Goal: Task Accomplishment & Management: Use online tool/utility

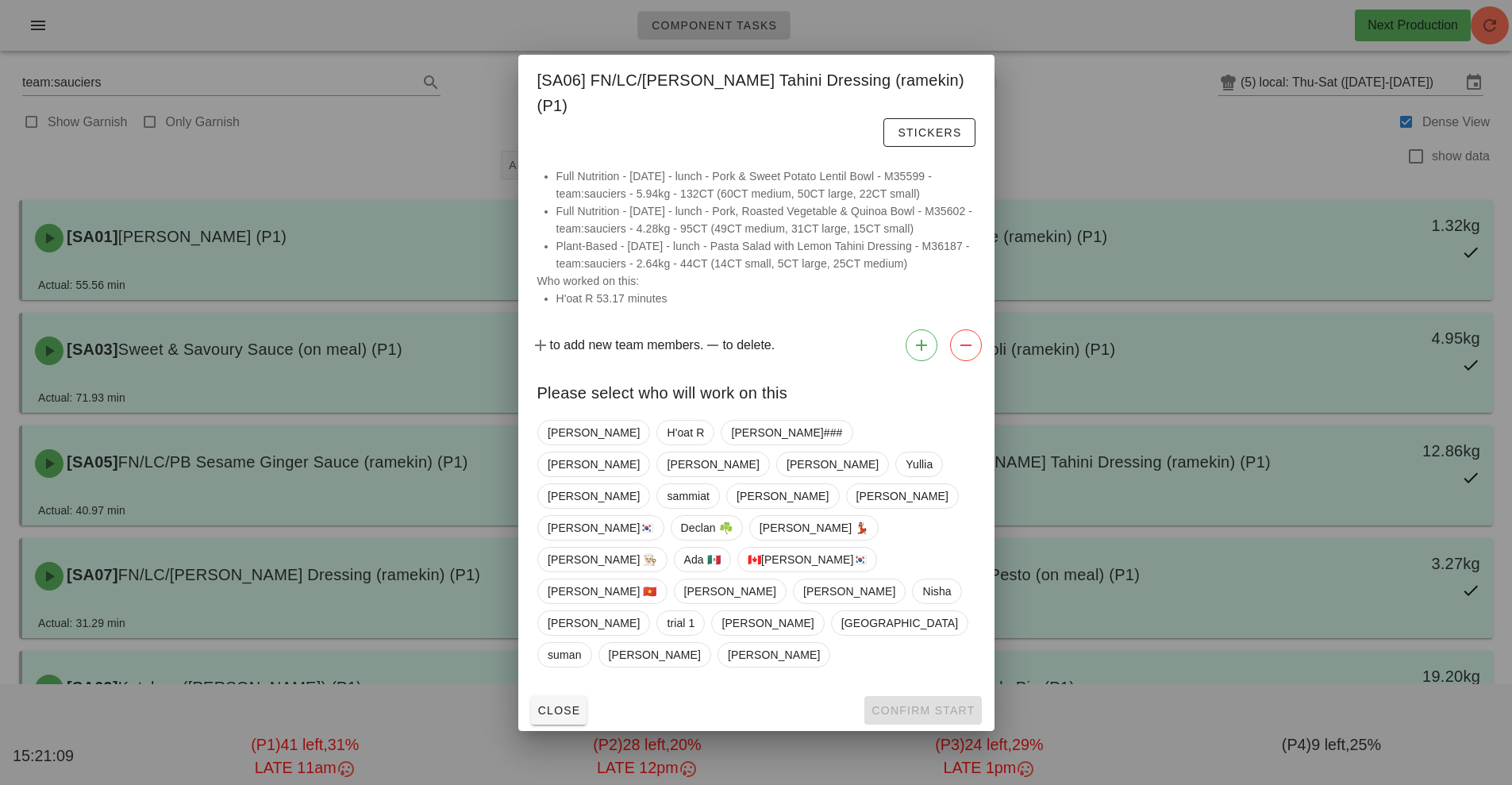
click at [1140, 158] on div at bounding box center [756, 392] width 1512 height 785
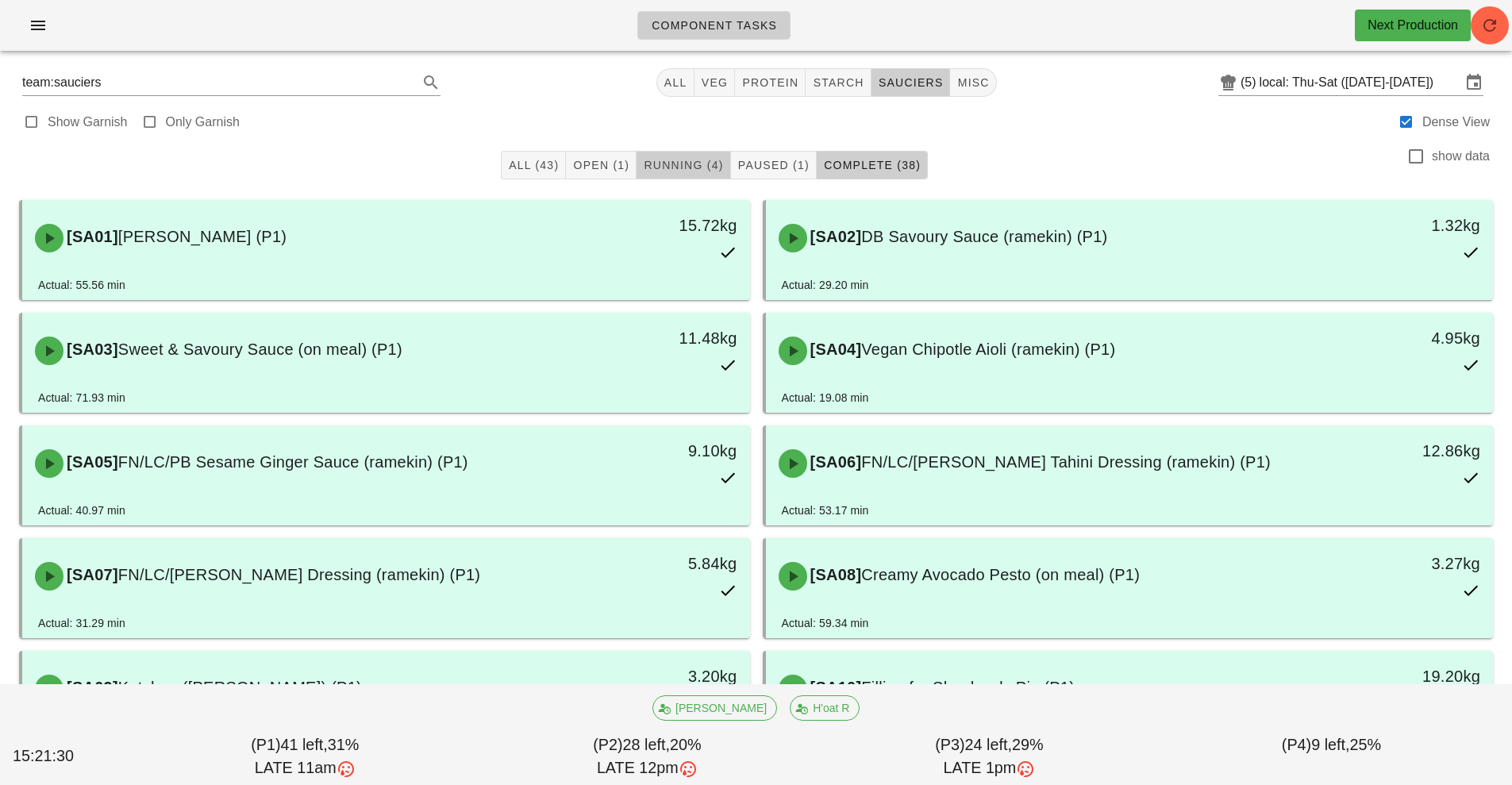
click at [691, 156] on button "Running (4)" at bounding box center [683, 165] width 94 height 29
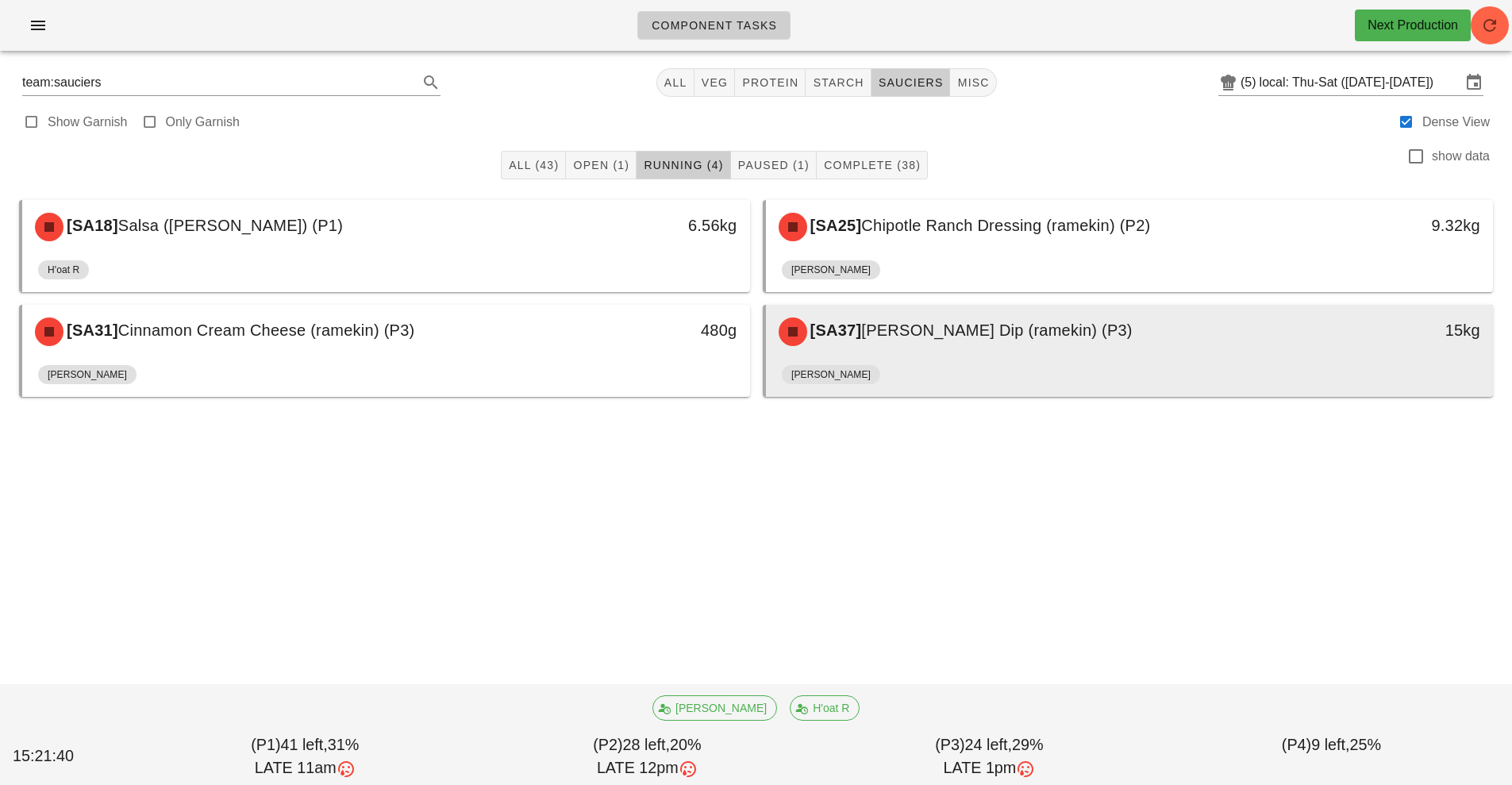
click at [1023, 362] on div "[PERSON_NAME]" at bounding box center [1130, 378] width 696 height 38
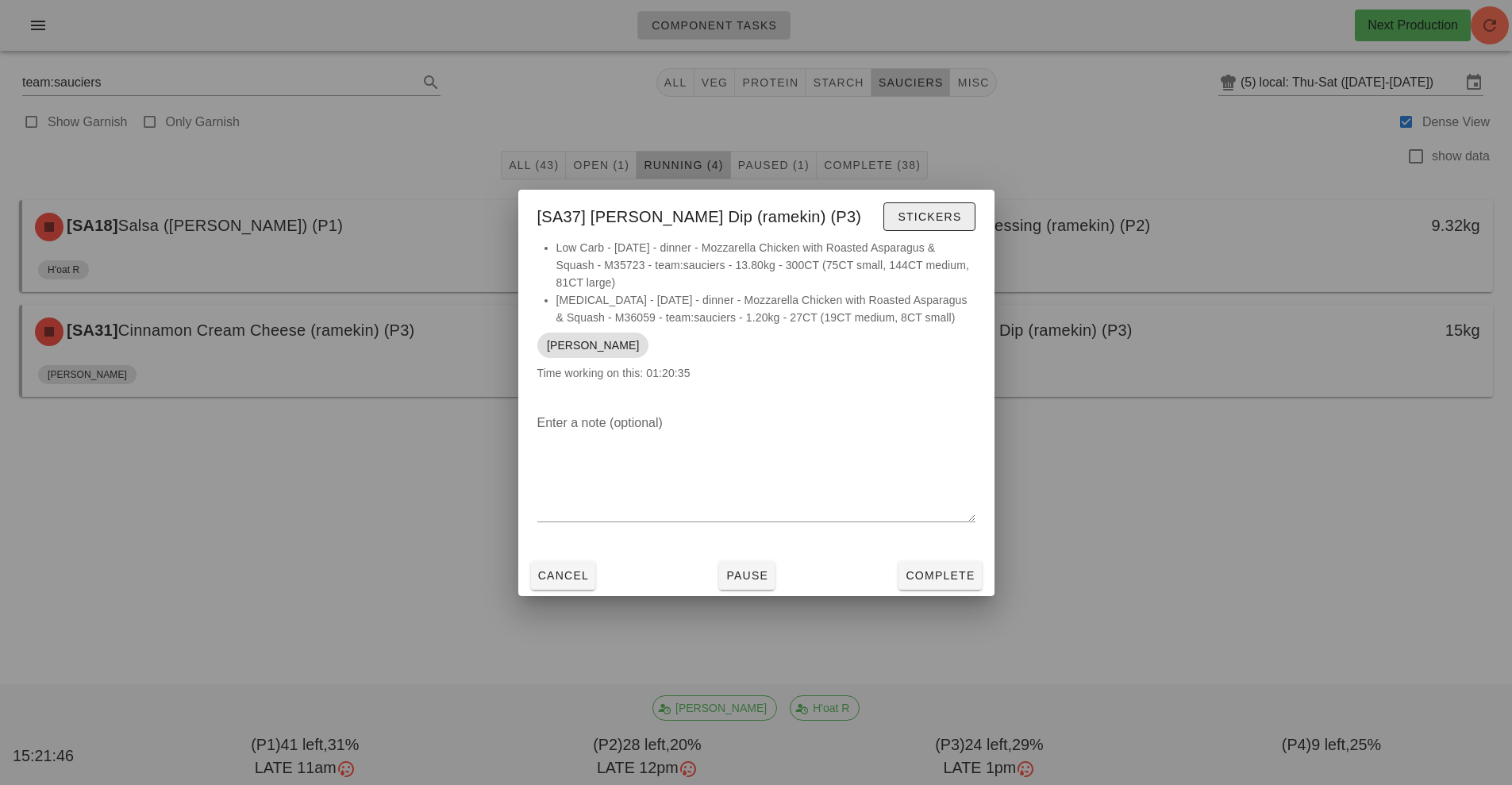
click at [923, 227] on button "Stickers" at bounding box center [928, 217] width 91 height 29
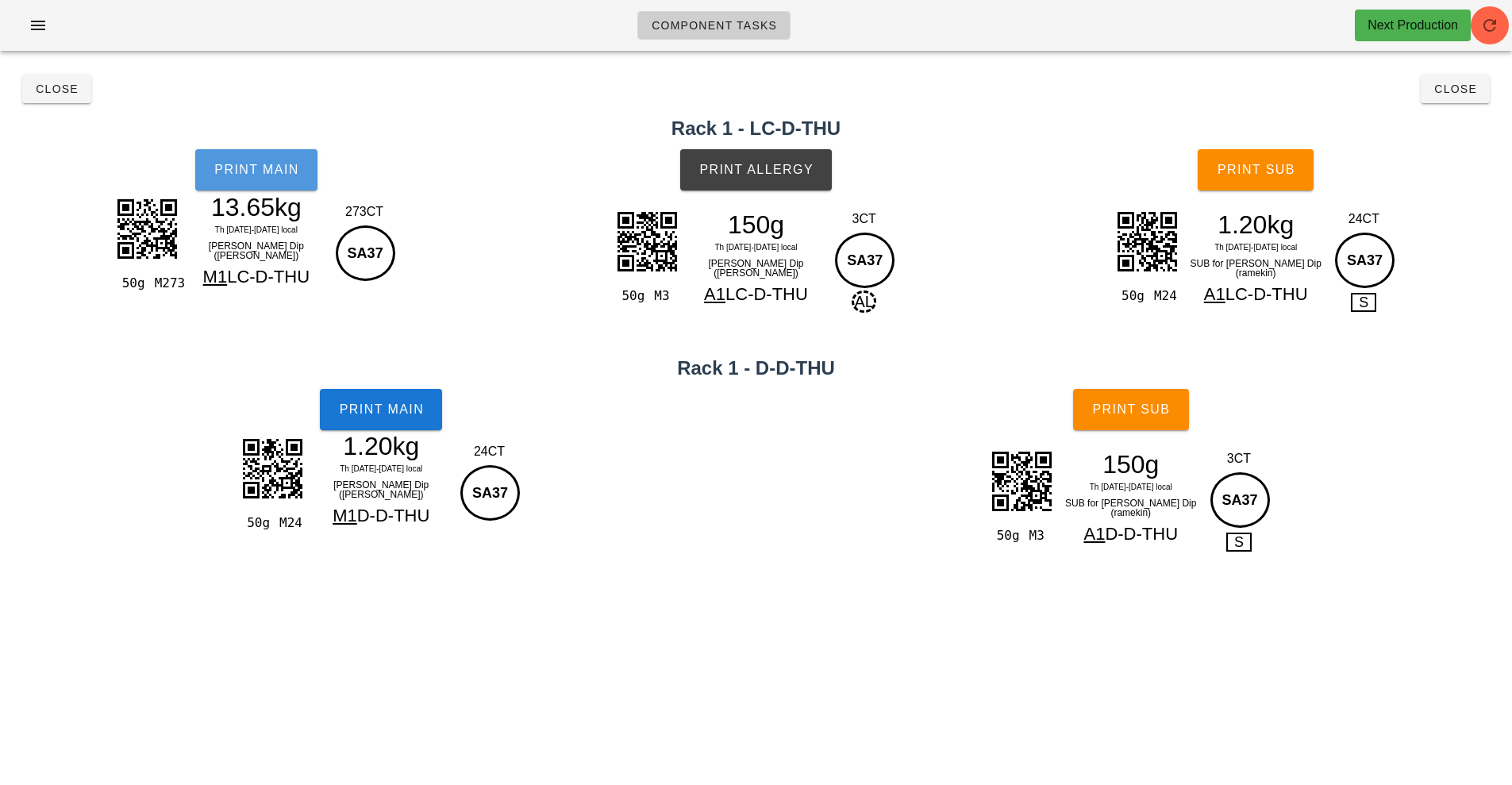
click at [276, 167] on span "Print Main" at bounding box center [256, 169] width 86 height 14
click at [413, 420] on button "Print Main" at bounding box center [381, 409] width 122 height 41
click at [793, 175] on span "Print Allergy" at bounding box center [756, 169] width 115 height 14
click at [1266, 181] on button "Print Sub" at bounding box center [1255, 169] width 116 height 41
click at [1168, 409] on span "Print Sub" at bounding box center [1131, 409] width 78 height 14
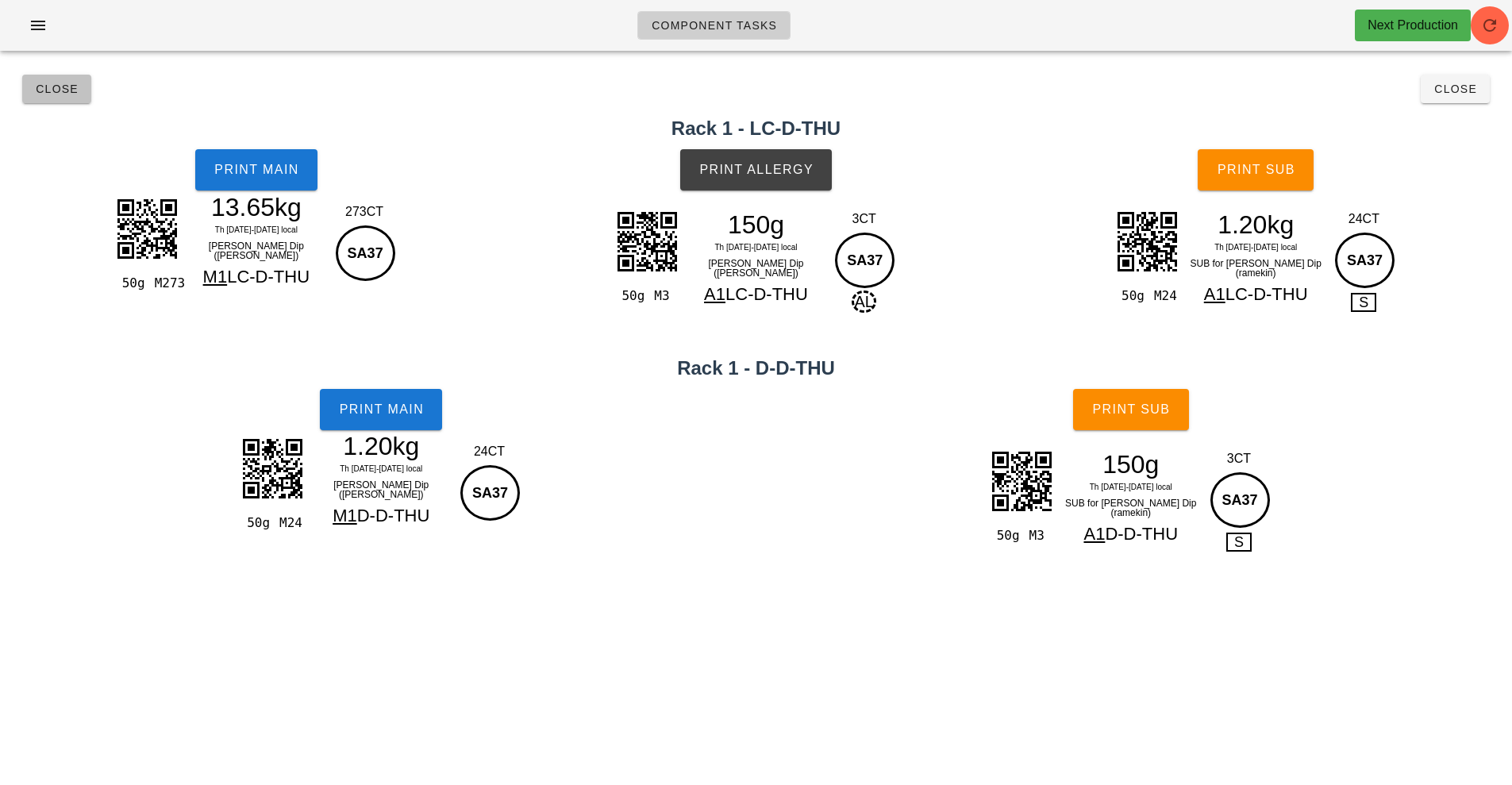
click at [40, 100] on button "Close" at bounding box center [56, 89] width 69 height 29
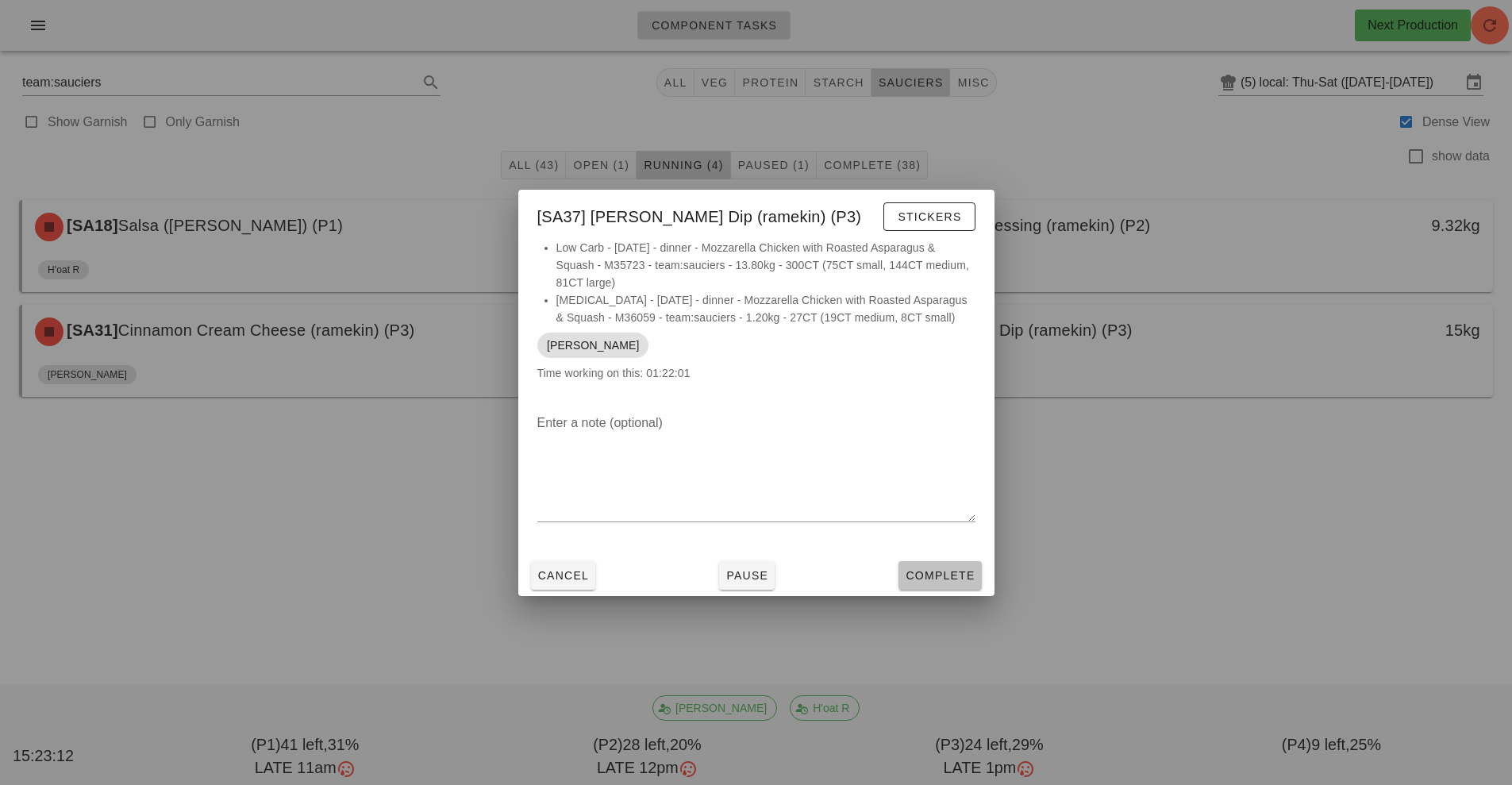
click at [950, 571] on span "Complete" at bounding box center [939, 575] width 70 height 12
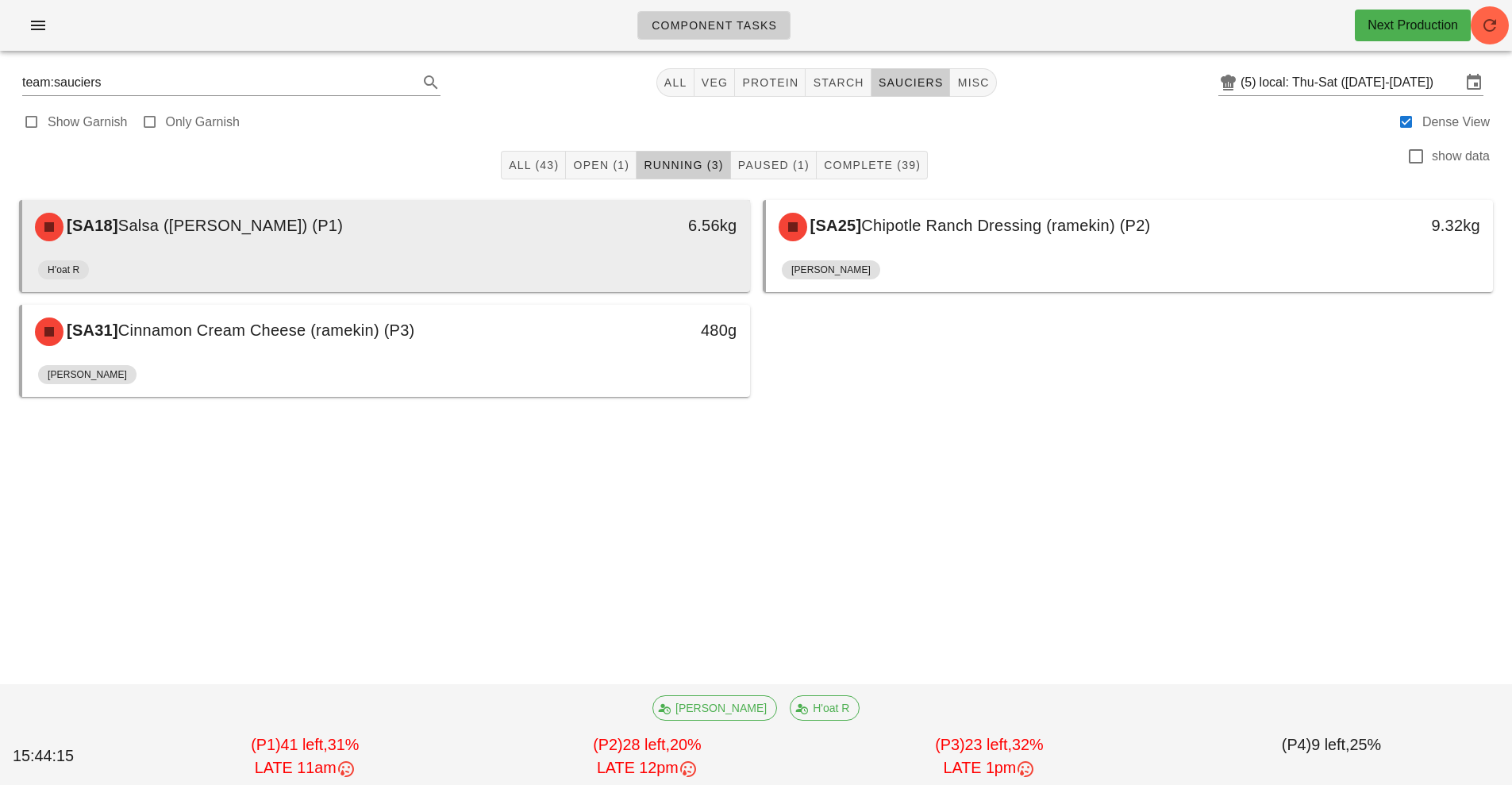
click at [651, 241] on div "6.56kg" at bounding box center [656, 228] width 180 height 48
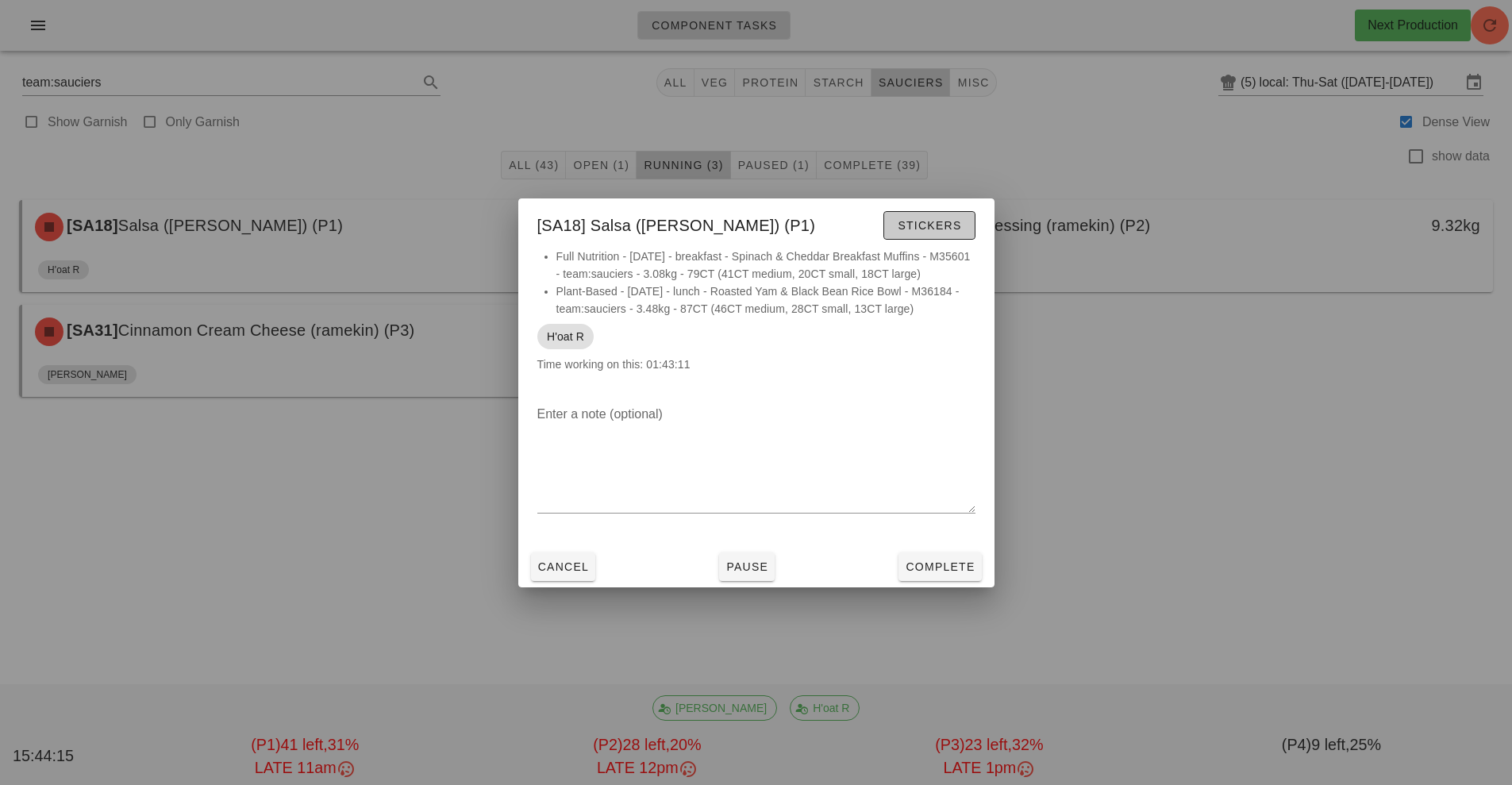
click at [952, 233] on button "Stickers" at bounding box center [928, 226] width 91 height 29
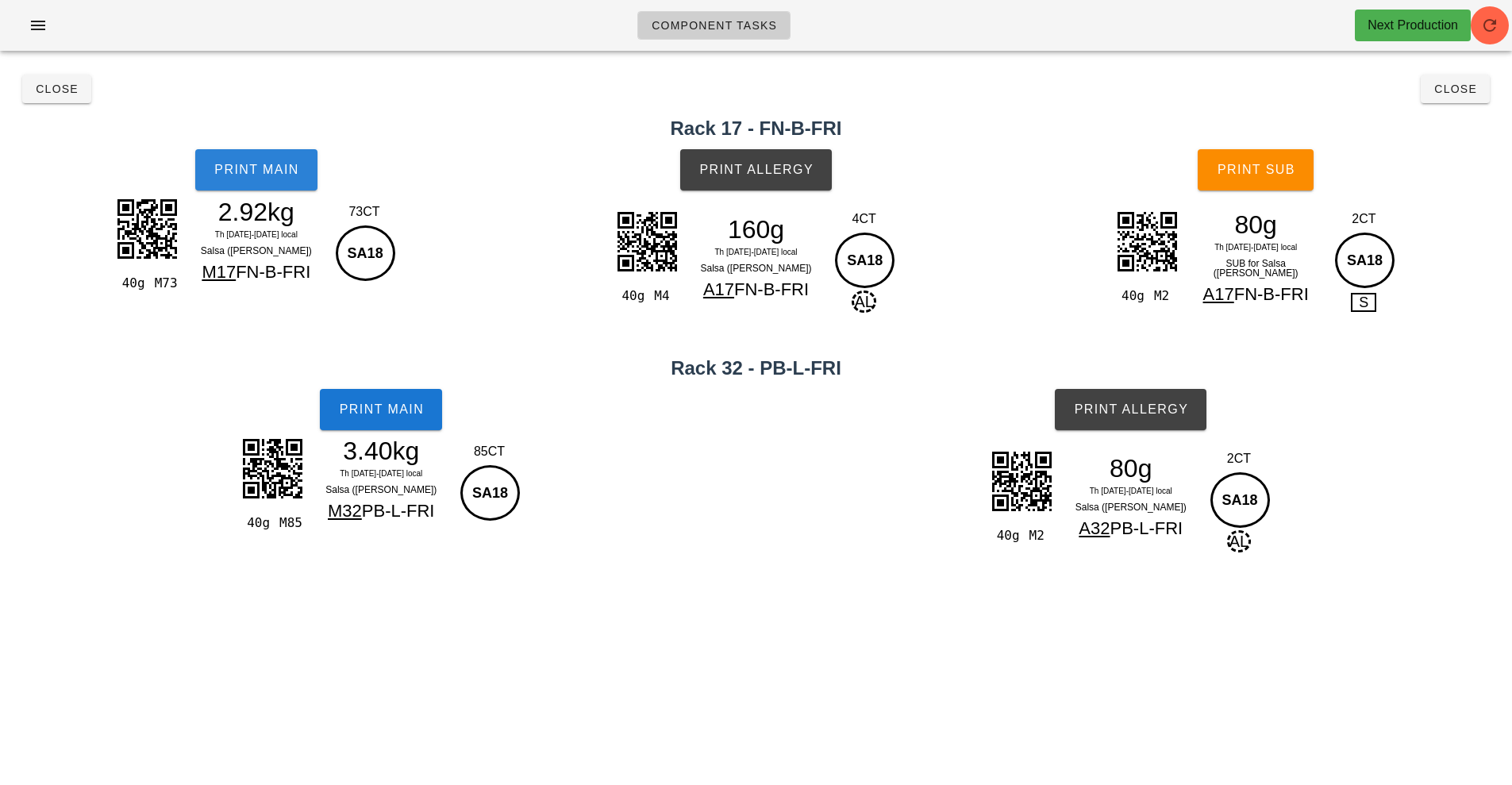
click at [254, 180] on button "Print Main" at bounding box center [256, 169] width 122 height 41
click at [421, 403] on span "Print Main" at bounding box center [381, 409] width 86 height 14
click at [1121, 414] on span "Print Allergy" at bounding box center [1130, 409] width 115 height 14
click at [794, 156] on button "Print Allergy" at bounding box center [755, 169] width 152 height 41
click at [1264, 164] on span "Print Sub" at bounding box center [1256, 169] width 78 height 14
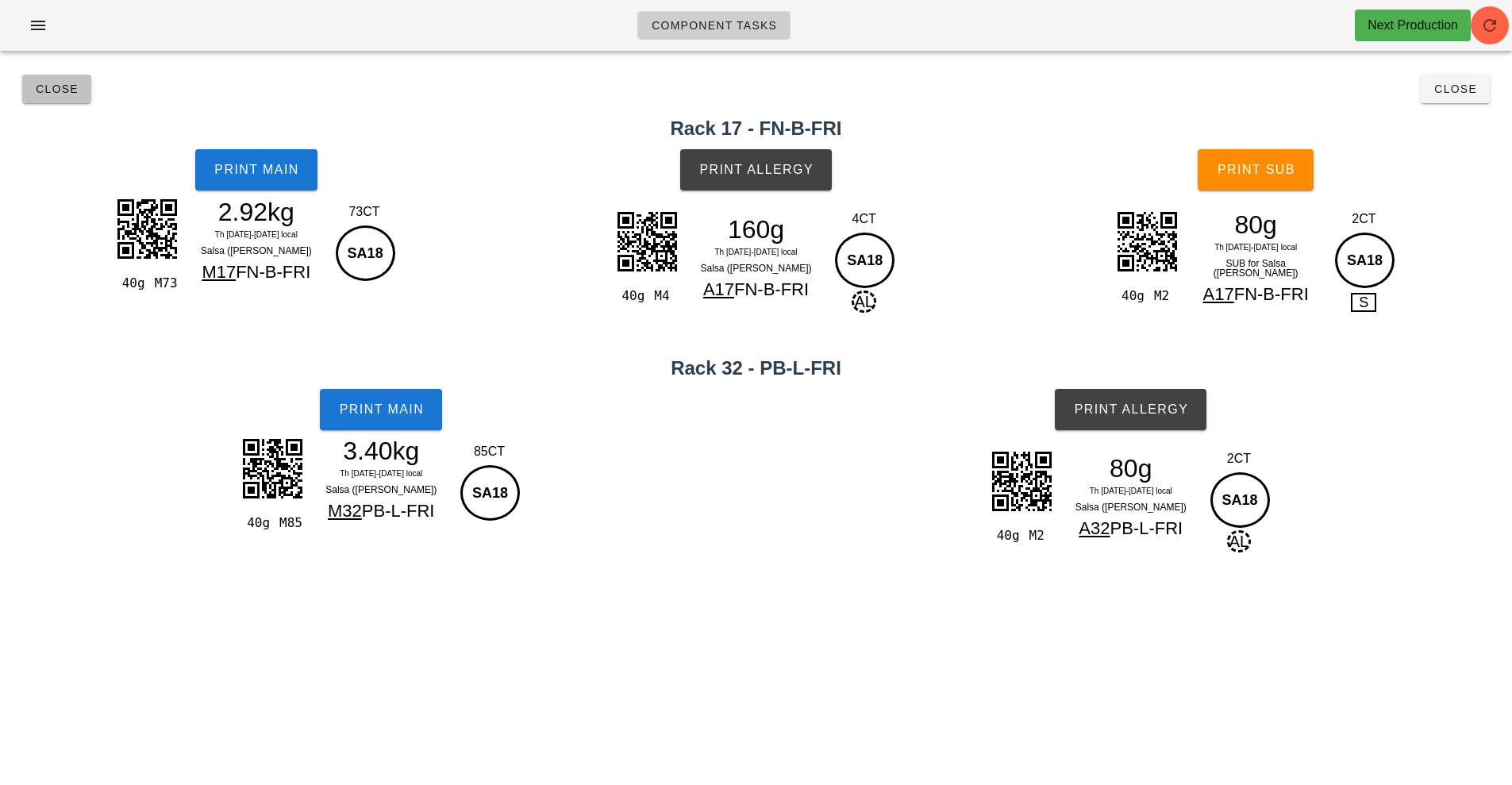
click at [64, 92] on span "Close" at bounding box center [57, 88] width 44 height 12
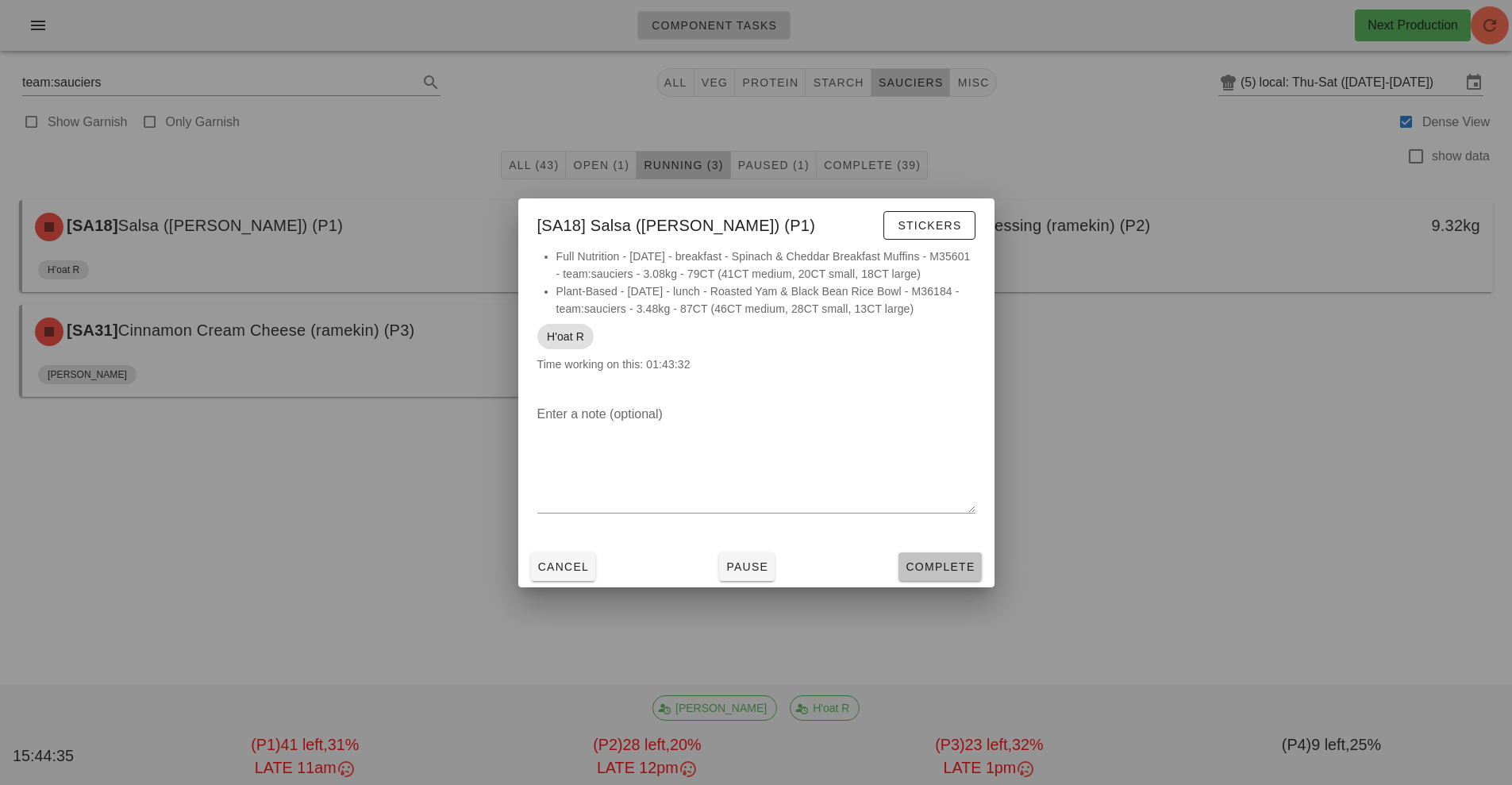
click at [958, 557] on button "Complete" at bounding box center [940, 567] width 82 height 29
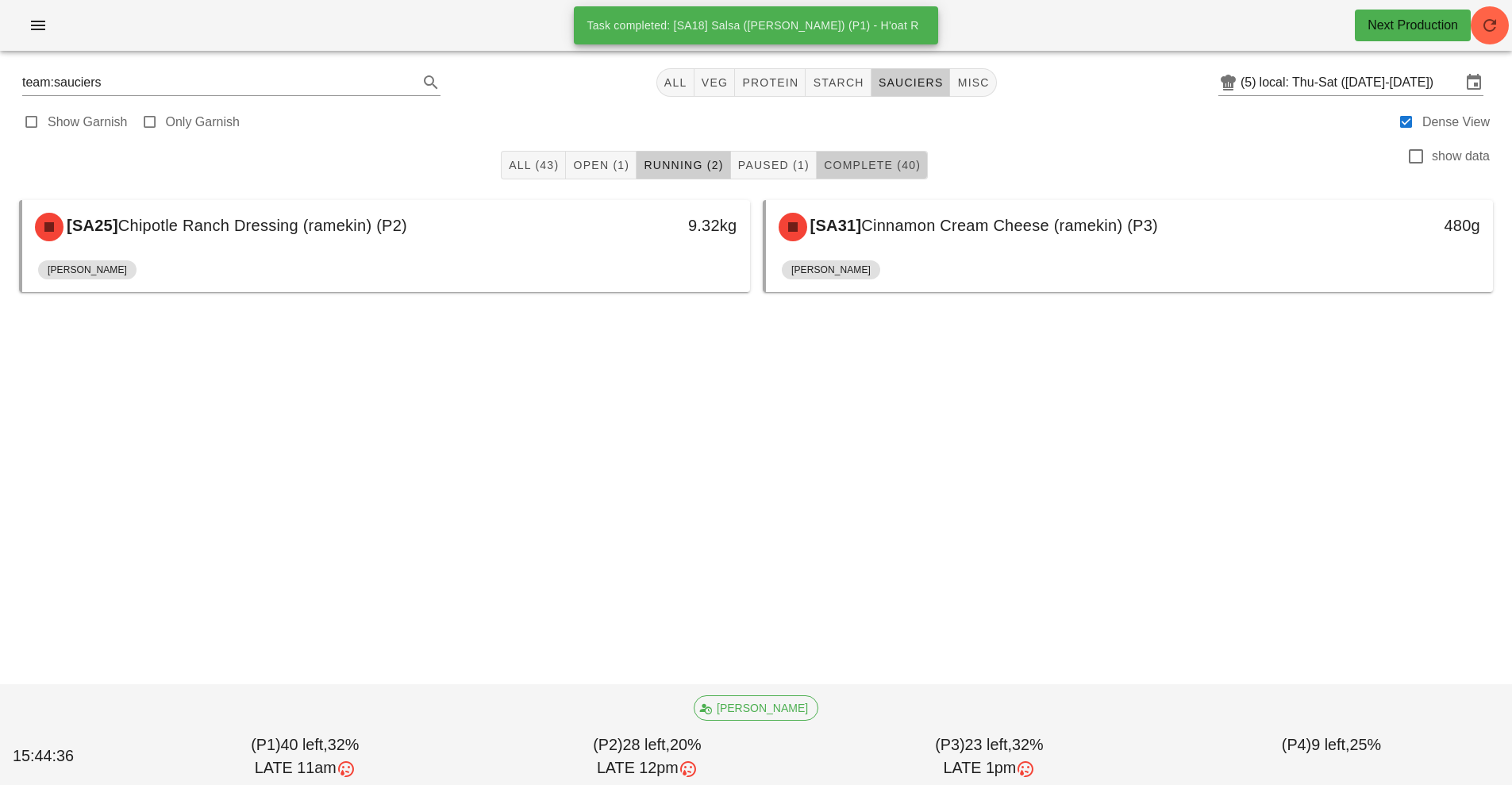
click at [908, 165] on span "Complete (40)" at bounding box center [872, 164] width 97 height 12
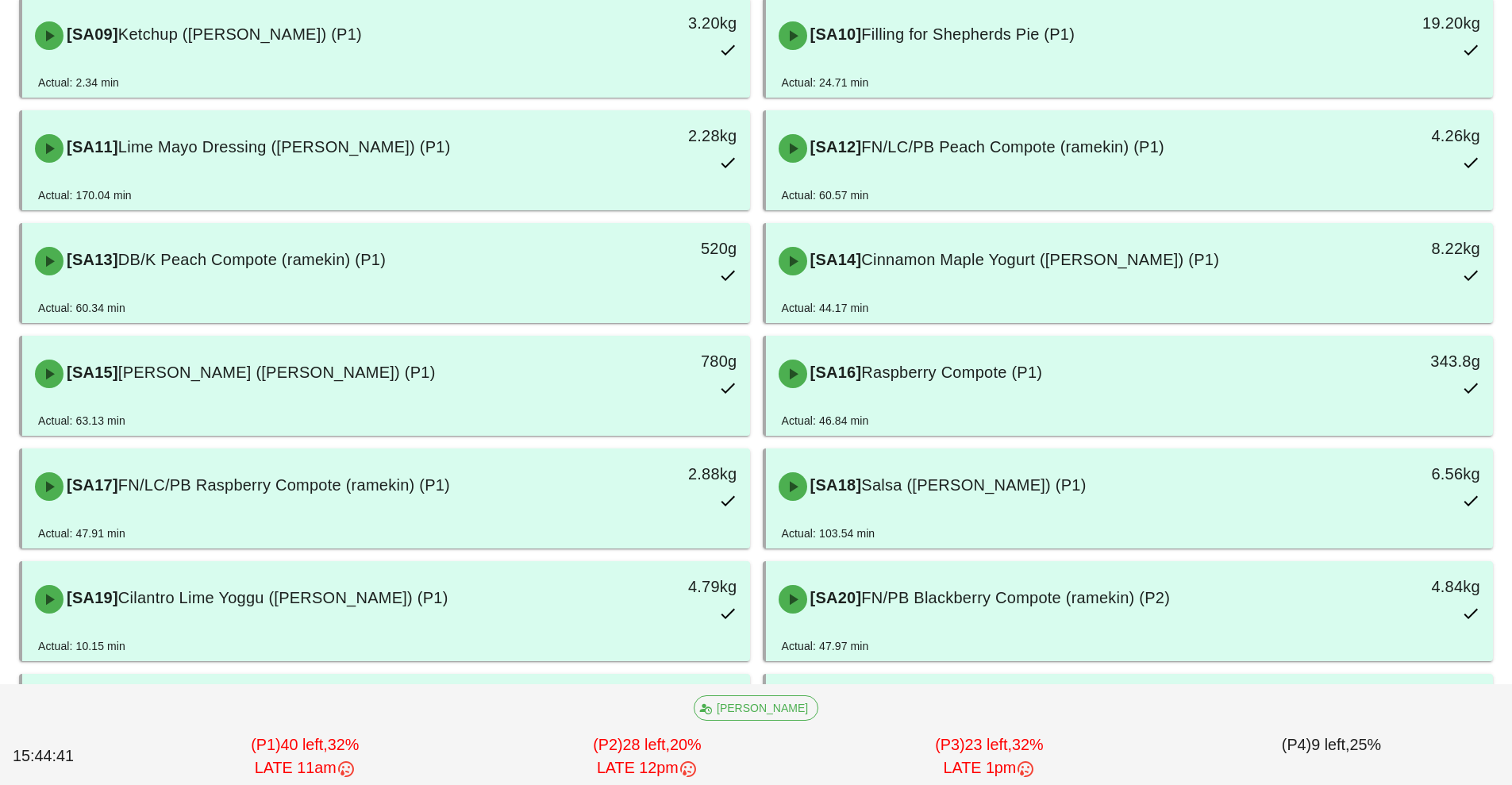
scroll to position [659, 0]
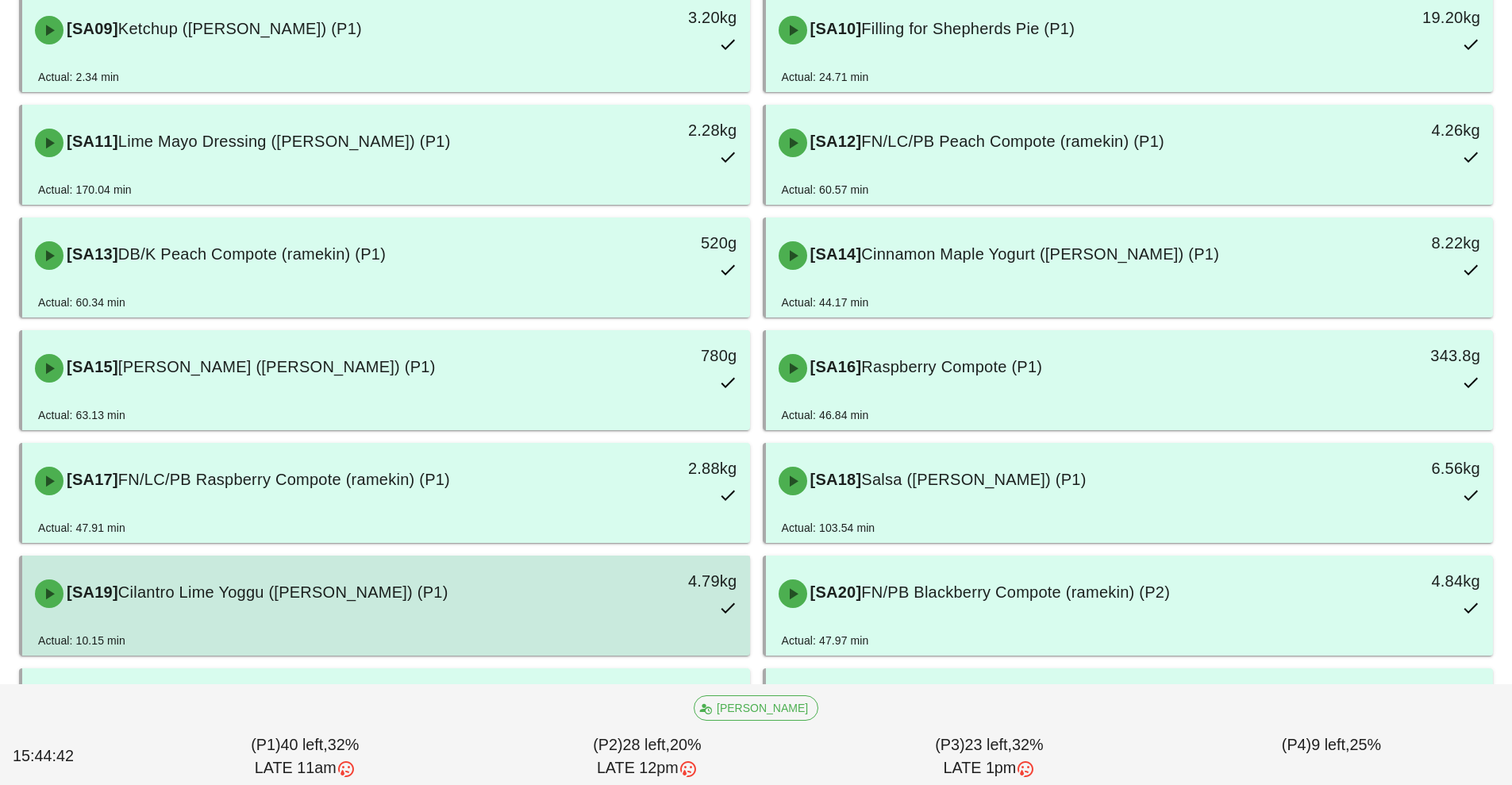
click at [581, 605] on div "4.79kg" at bounding box center [656, 593] width 180 height 70
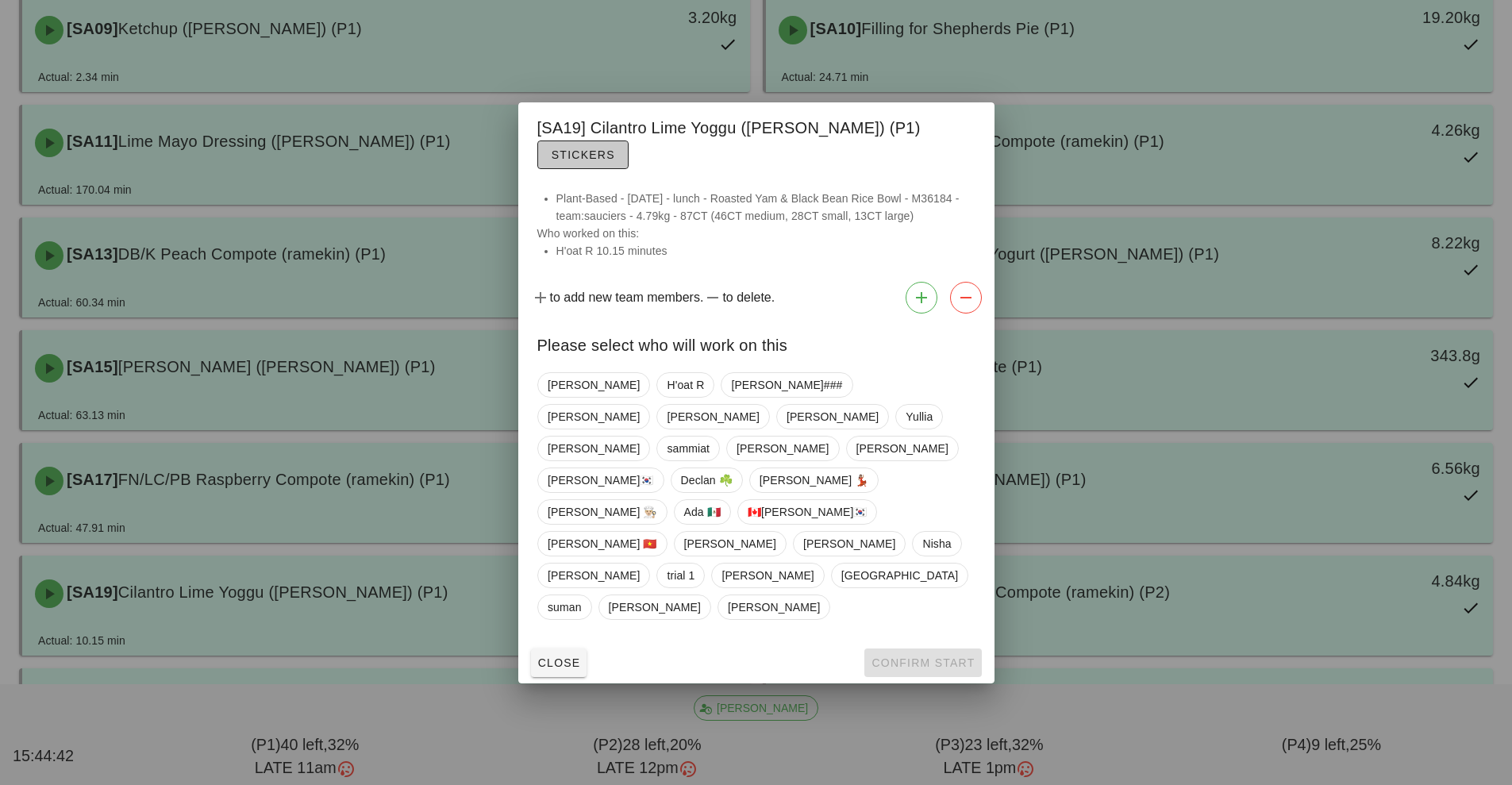
click at [615, 162] on span "Stickers" at bounding box center [582, 154] width 64 height 12
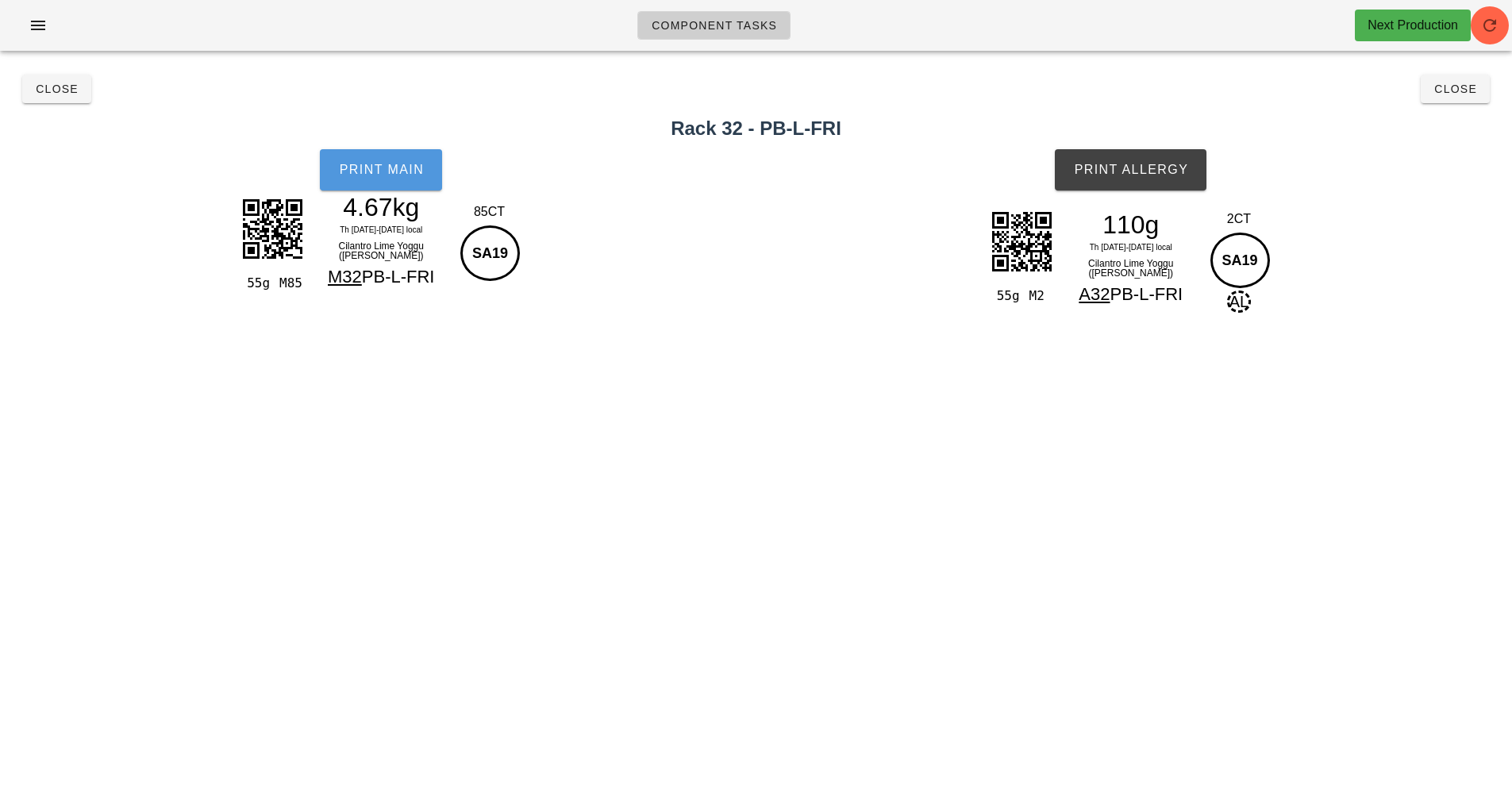
click at [429, 152] on button "Print Main" at bounding box center [381, 169] width 122 height 41
click at [1172, 167] on span "Print Allergy" at bounding box center [1130, 169] width 115 height 14
click at [49, 88] on span "Close" at bounding box center [57, 88] width 44 height 12
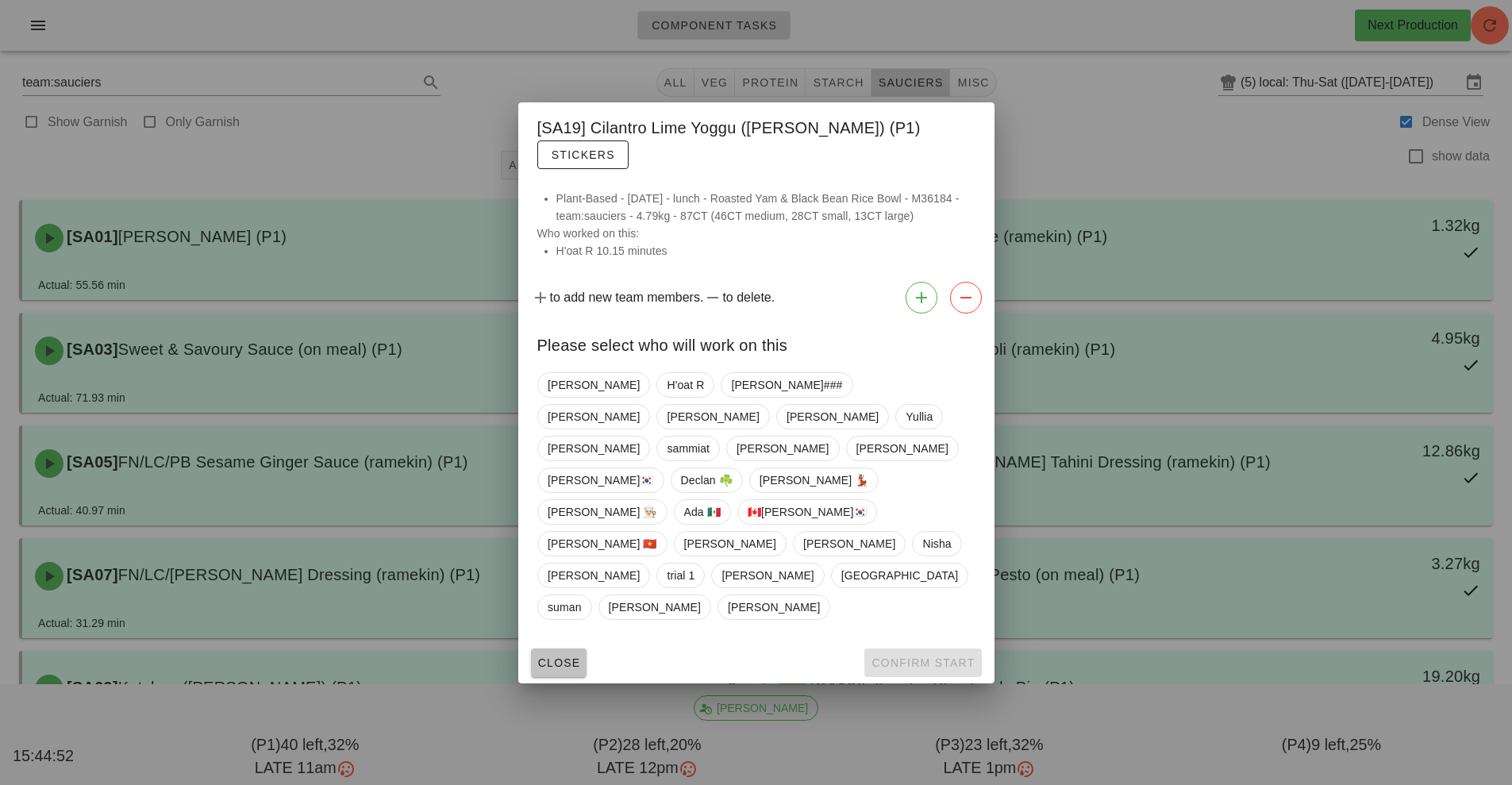
click at [582, 648] on button "Close" at bounding box center [558, 663] width 56 height 29
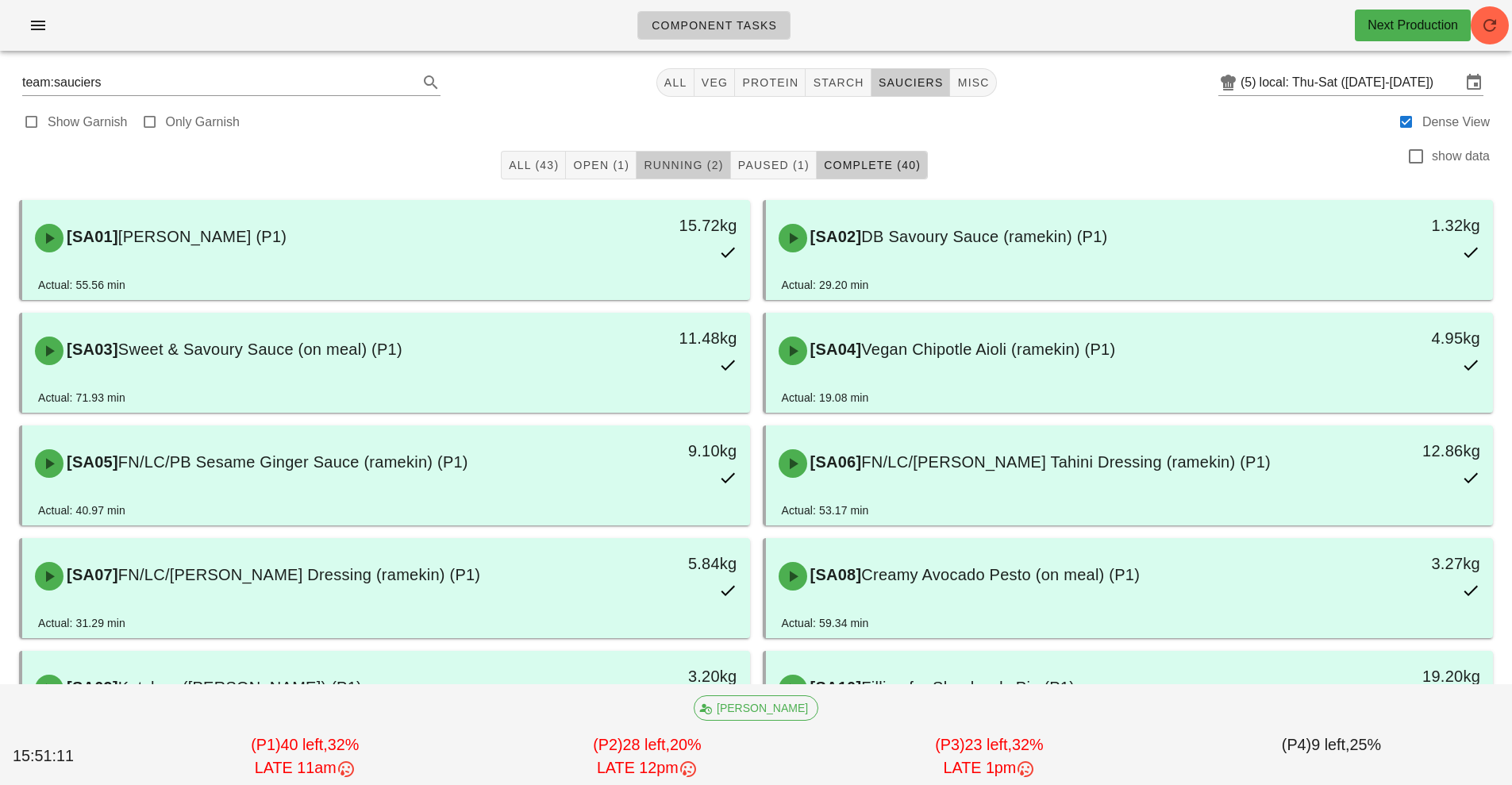
click at [708, 164] on span "Running (2)" at bounding box center [682, 164] width 80 height 12
